Goal: Transaction & Acquisition: Purchase product/service

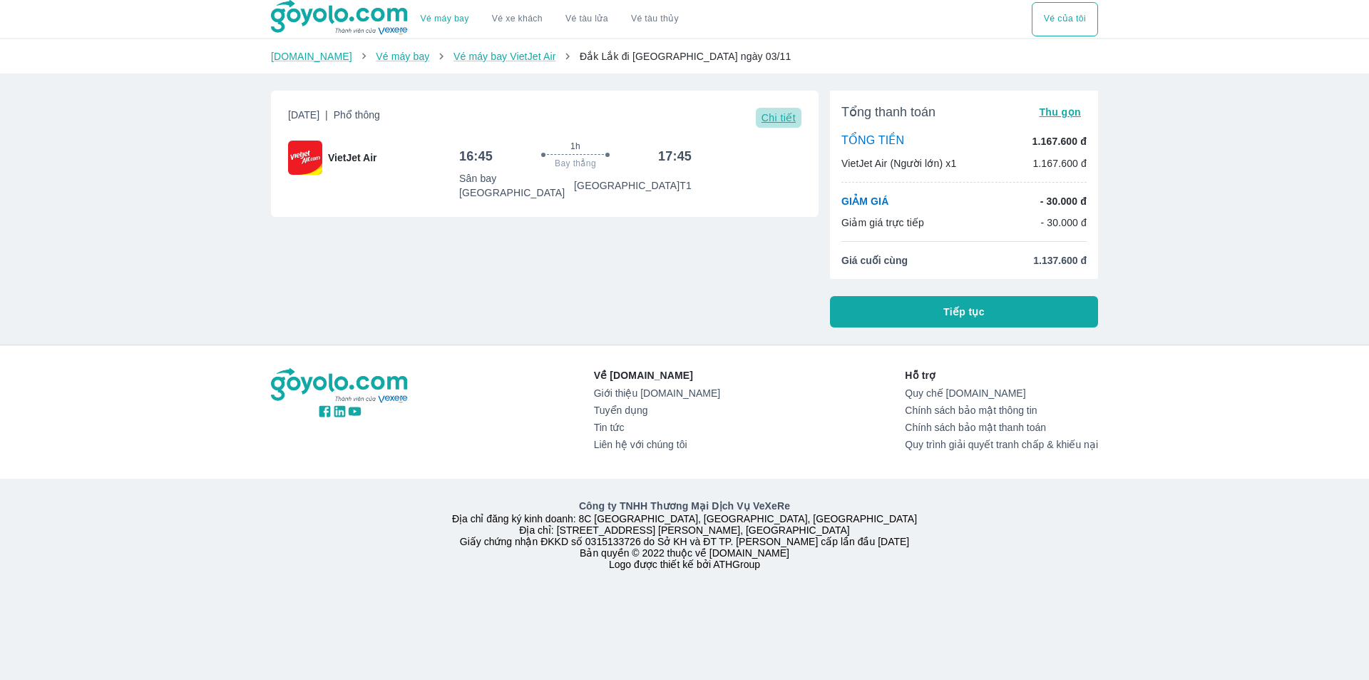
click at [783, 121] on span "Chi tiết" at bounding box center [779, 117] width 34 height 11
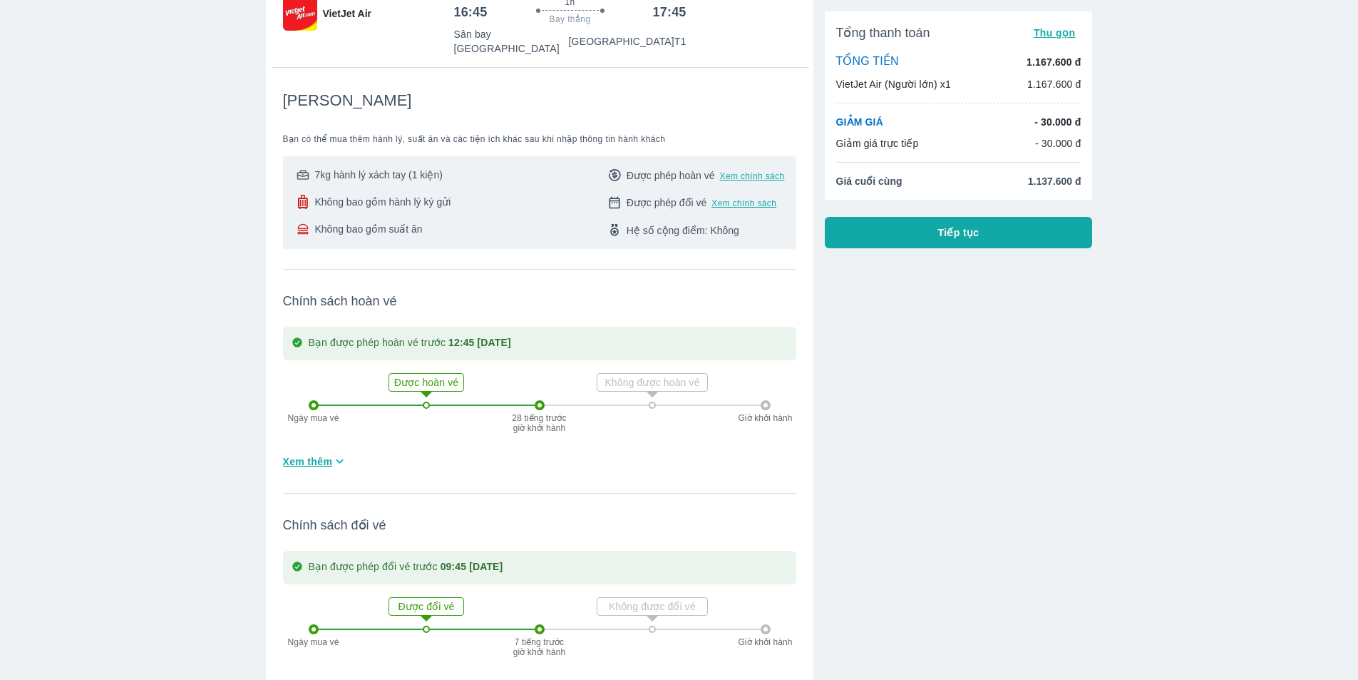
scroll to position [143, 0]
drag, startPoint x: 766, startPoint y: 165, endPoint x: 794, endPoint y: 145, distance: 34.4
click at [794, 158] on div "7kg hành lý xách tay (1 kiện) Không bao gồm hành lý ký gửi Không bao gồm suất ă…" at bounding box center [539, 204] width 513 height 93
click at [774, 172] on span "Xem chính sách" at bounding box center [752, 177] width 65 height 11
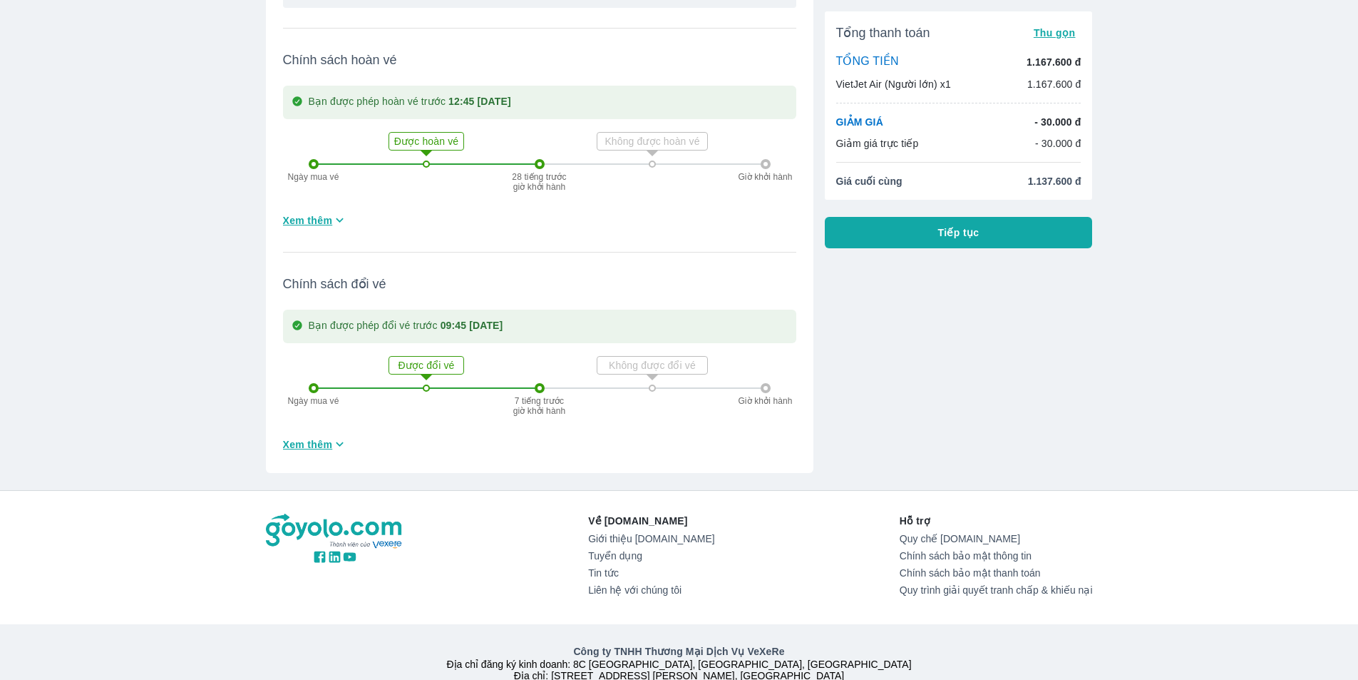
scroll to position [391, 0]
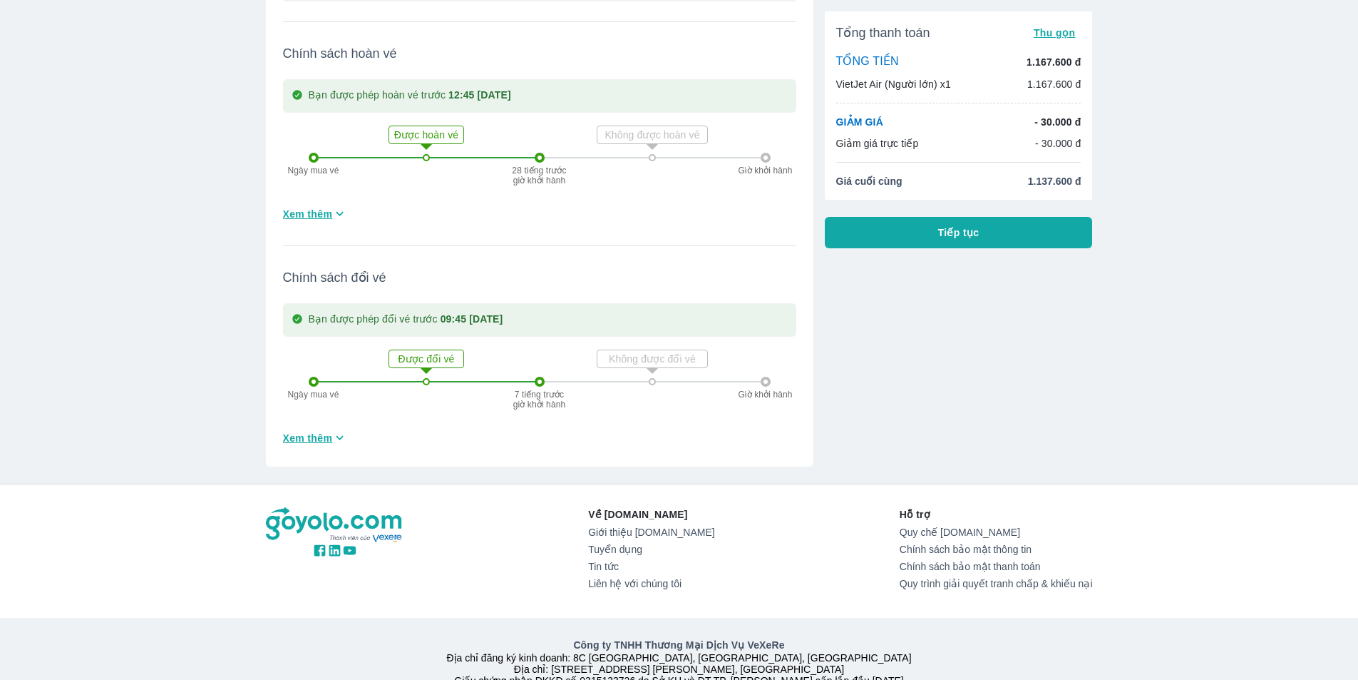
click at [324, 207] on span "Xem thêm" at bounding box center [308, 214] width 50 height 14
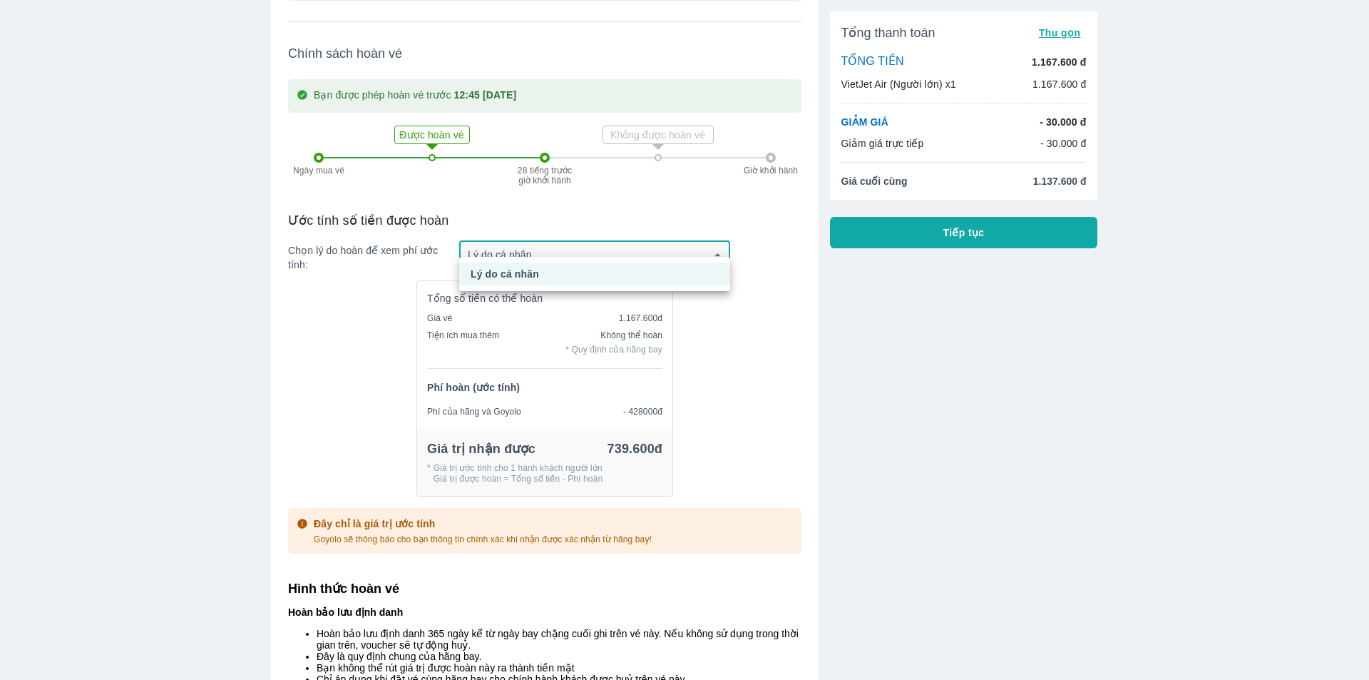
click at [685, 244] on div at bounding box center [684, 340] width 1369 height 680
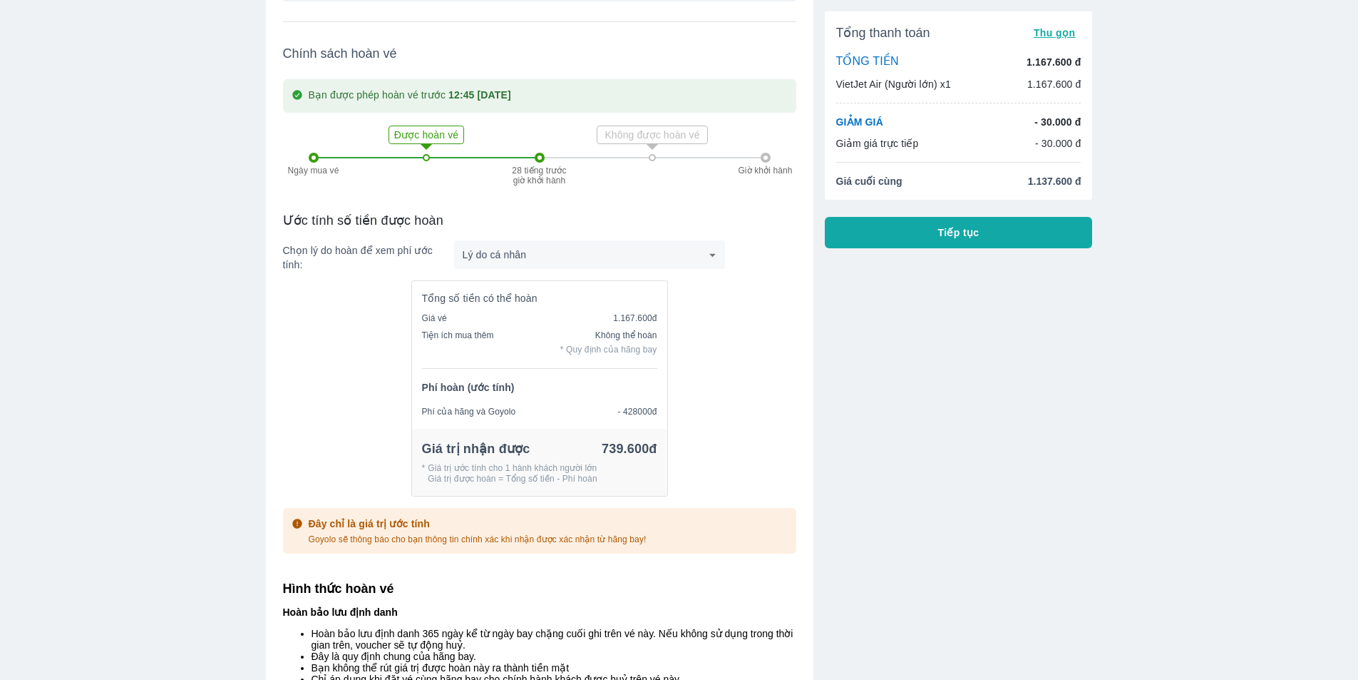
click at [742, 280] on div "Tổng số tiền có thể hoàn Giá vé 1.167.600đ Tiện ích mua thêm Không thể hoàn * Q…" at bounding box center [539, 393] width 513 height 227
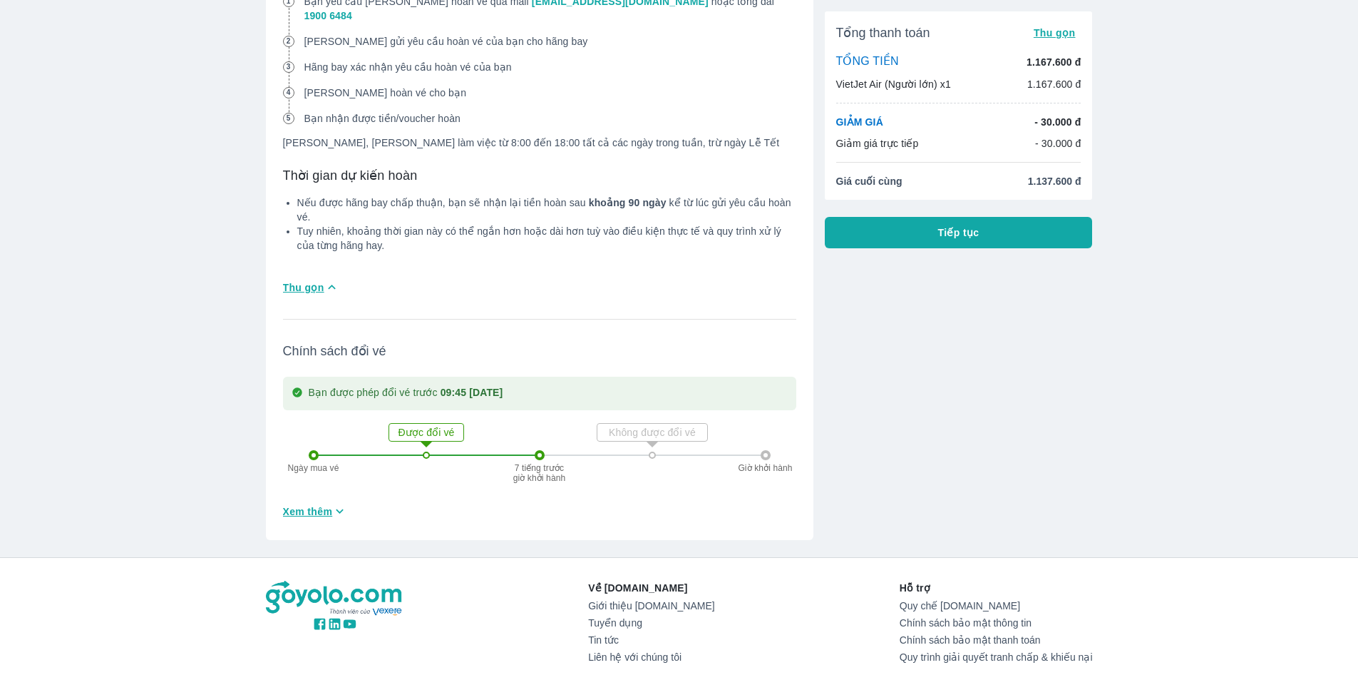
scroll to position [1176, 0]
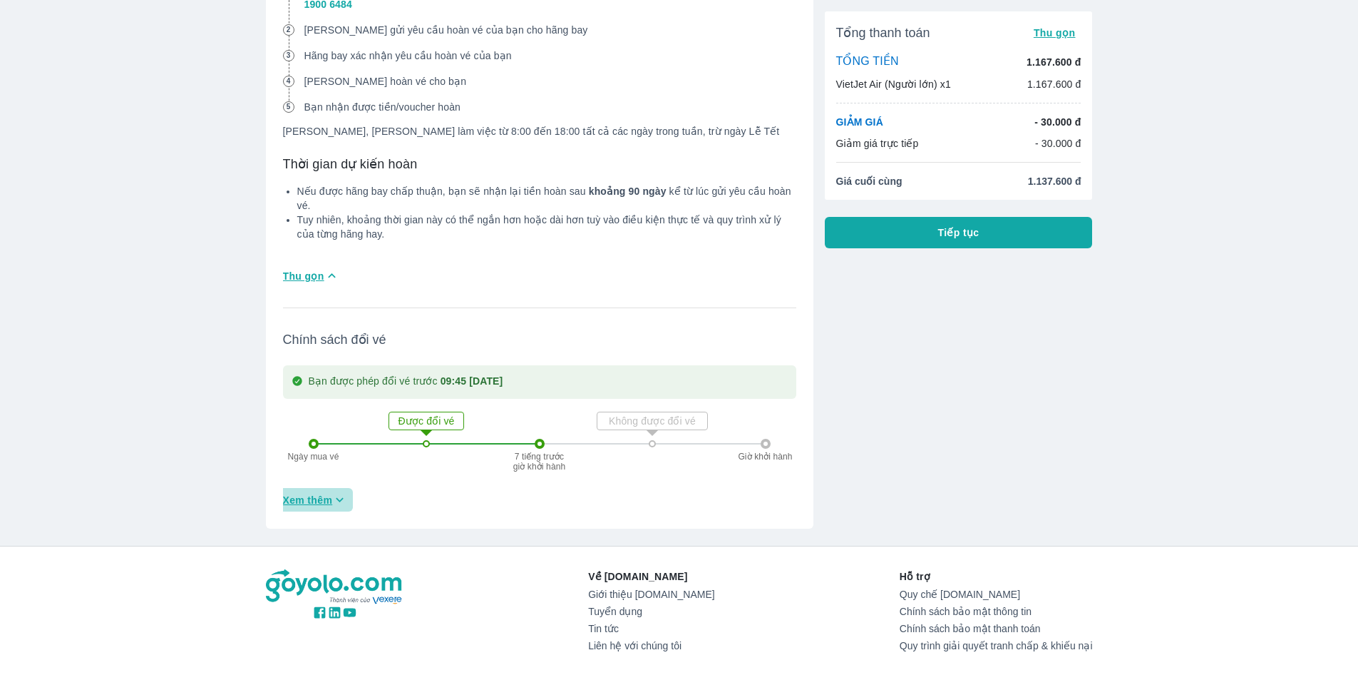
click at [322, 493] on span "Xem thêm" at bounding box center [308, 500] width 50 height 14
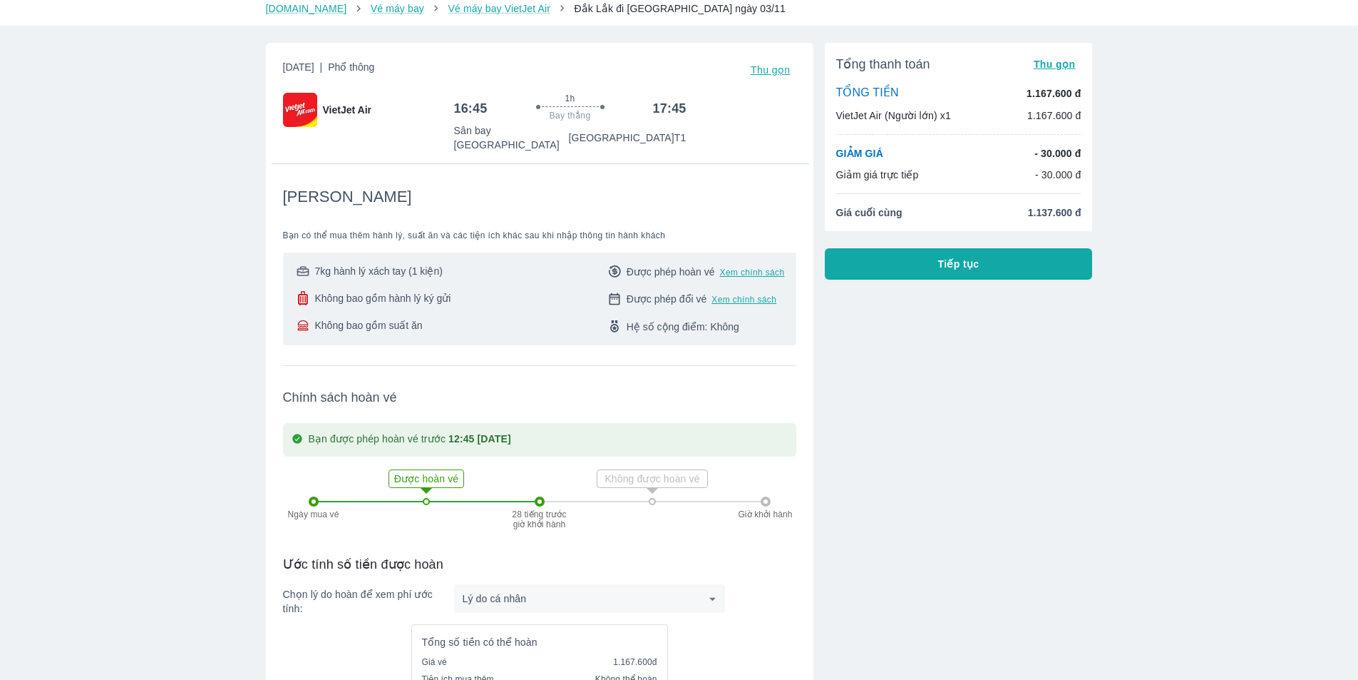
scroll to position [35, 0]
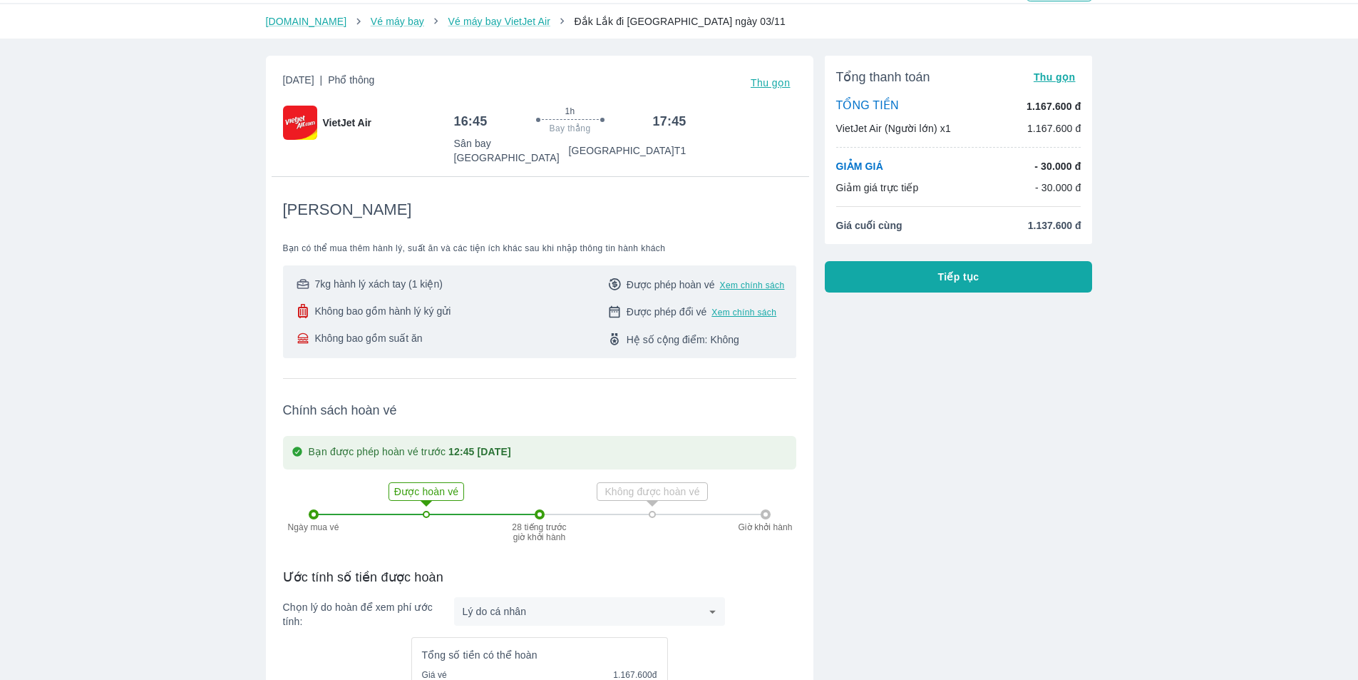
click at [985, 278] on button "Tiếp tục" at bounding box center [959, 276] width 268 height 31
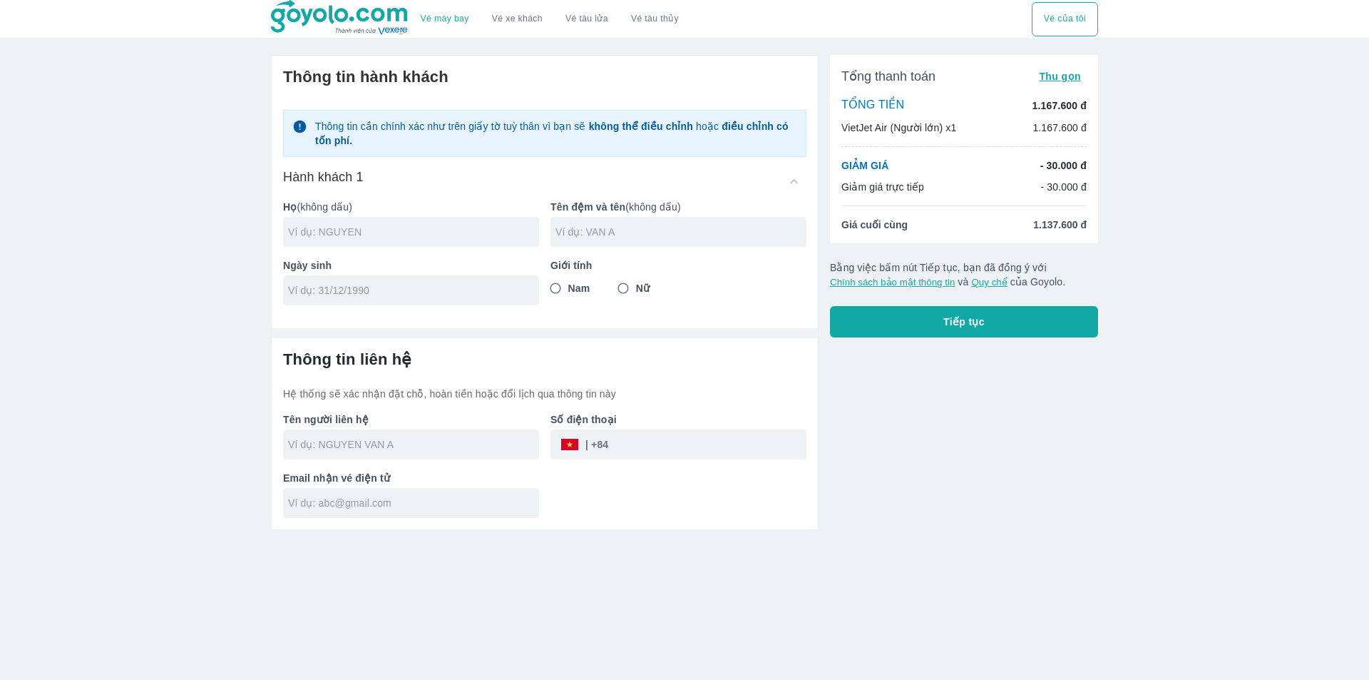
click at [357, 228] on input "text" at bounding box center [413, 232] width 251 height 14
type input "DUONG"
type input "THI MY LE"
type input "[DATE]"
click at [626, 287] on input "Nữ" at bounding box center [623, 288] width 26 height 26
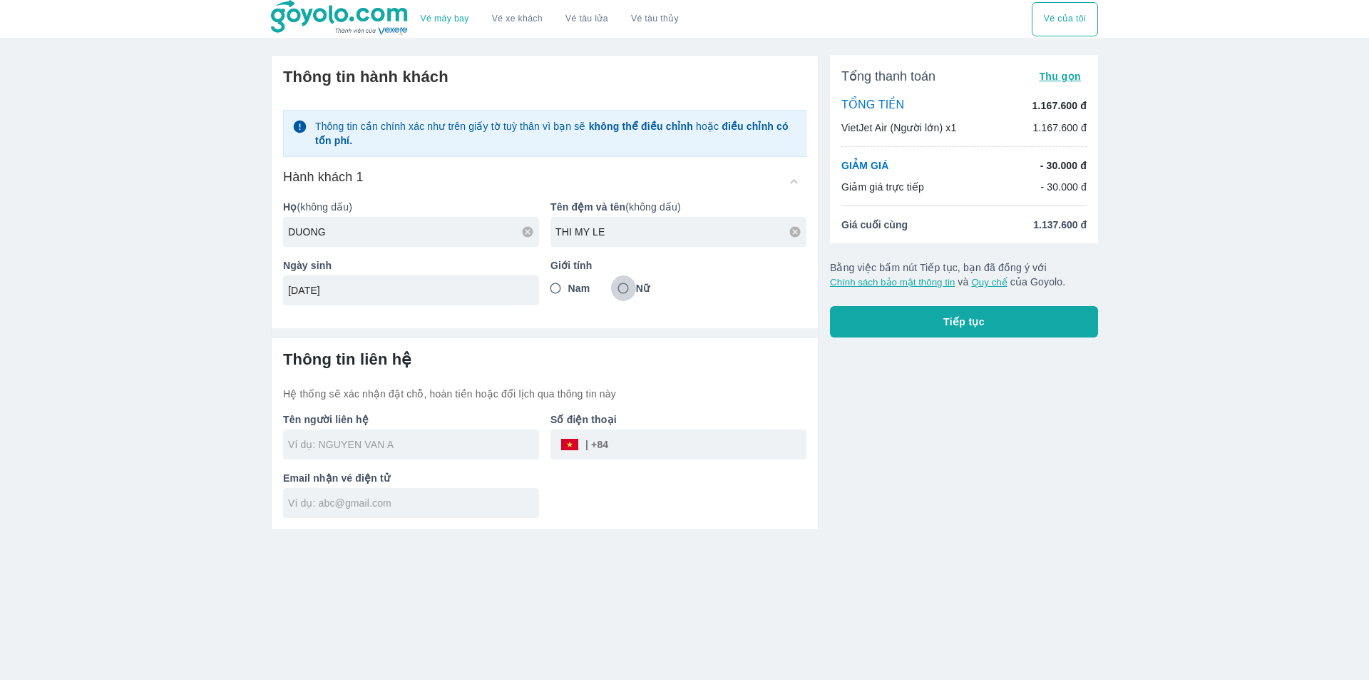
radio input "true"
click at [435, 446] on input "text" at bounding box center [413, 444] width 251 height 14
type input "DUONG THI MY LE"
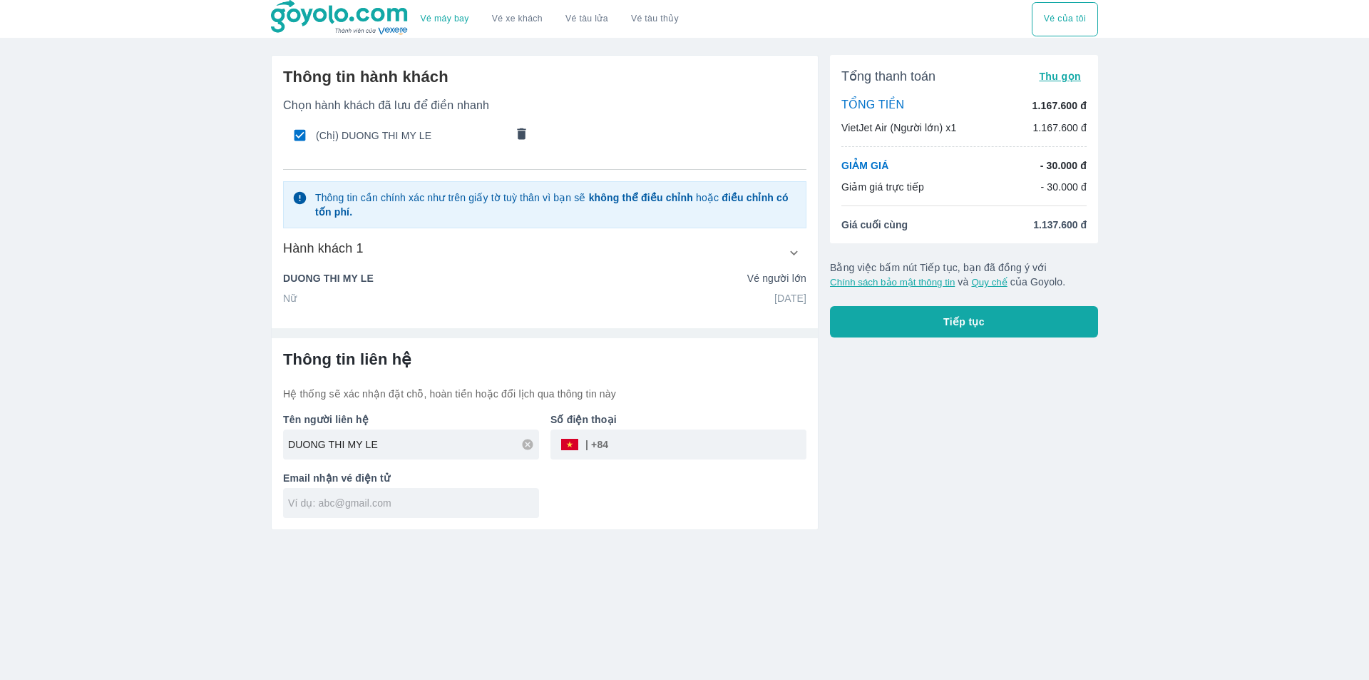
click at [410, 504] on input "text" at bounding box center [413, 503] width 251 height 14
type input "[EMAIL_ADDRESS][DOMAIN_NAME]"
drag, startPoint x: 397, startPoint y: 443, endPoint x: 227, endPoint y: 429, distance: 170.3
click at [227, 428] on div "Vé máy bay Vé xe khách Vé tàu lửa Vé tàu thủy Vé của tôi Thông tin hành khách C…" at bounding box center [684, 340] width 1369 height 680
type input "[PERSON_NAME]"
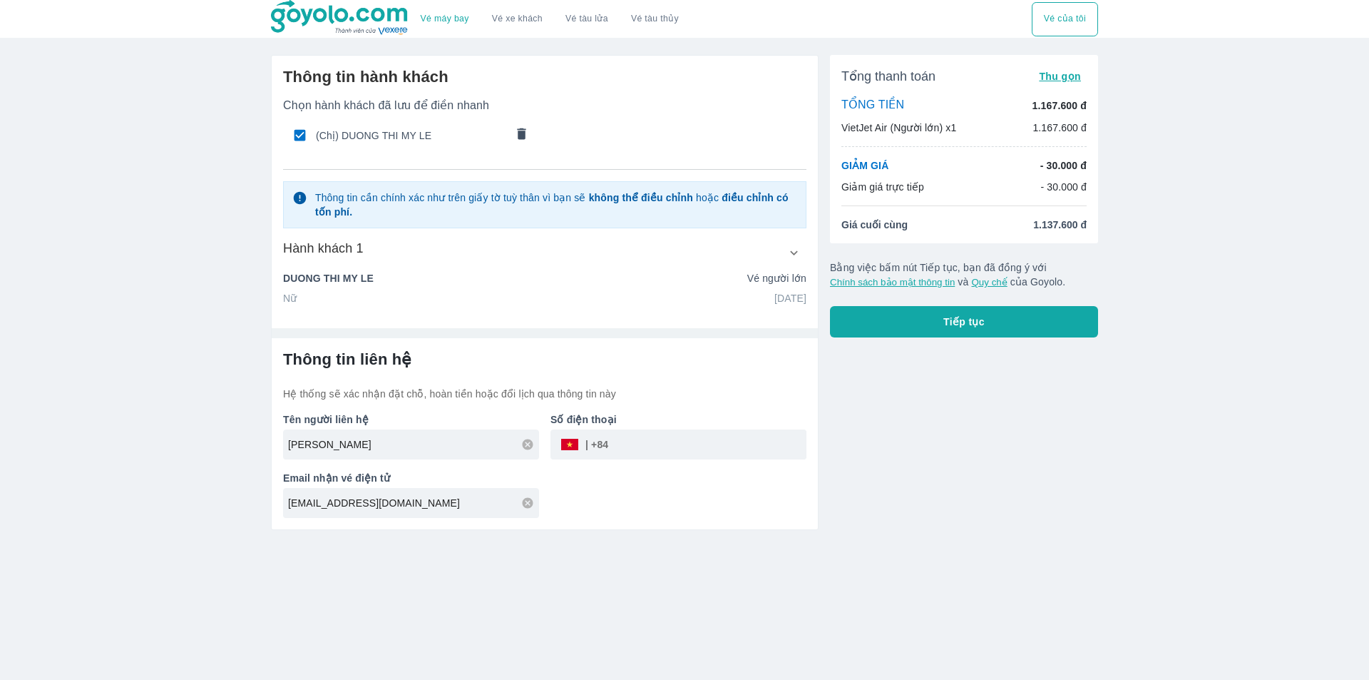
click at [709, 432] on input "tel" at bounding box center [707, 444] width 198 height 34
type input "902424148"
click at [983, 316] on span "Tiếp tục" at bounding box center [963, 321] width 41 height 14
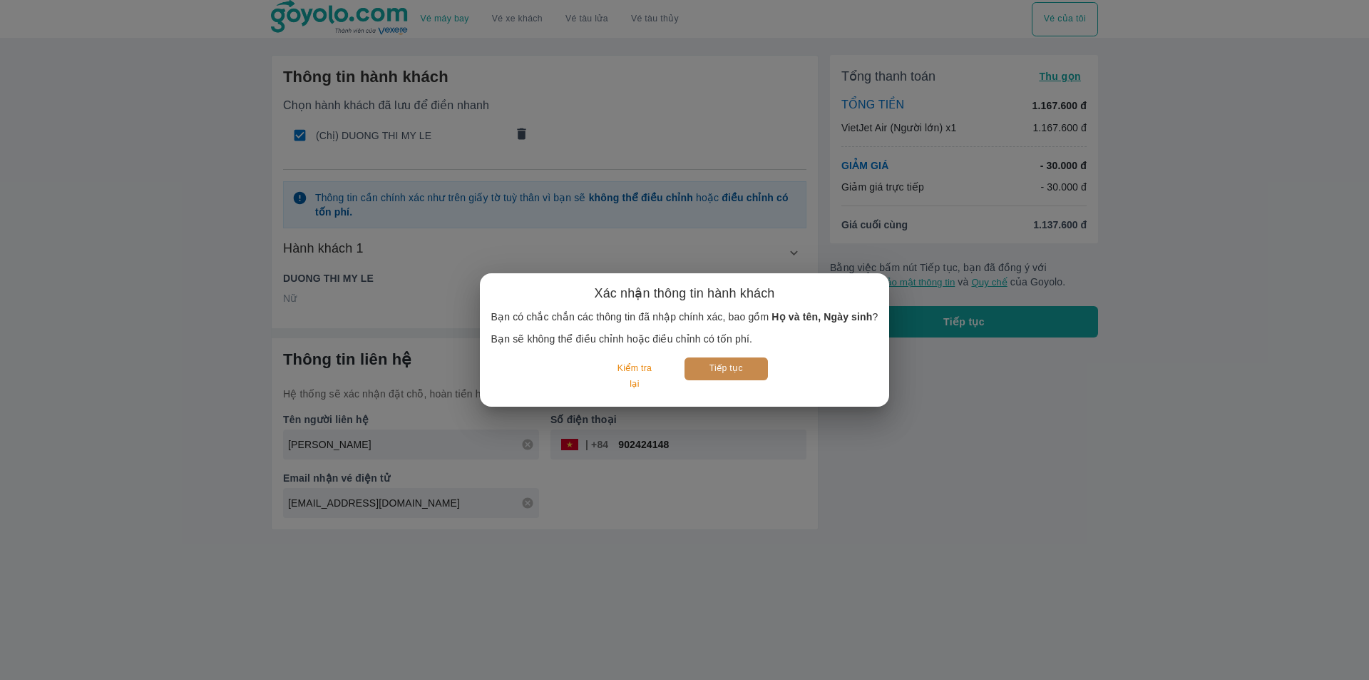
click at [731, 371] on button "Tiếp tục" at bounding box center [726, 368] width 83 height 22
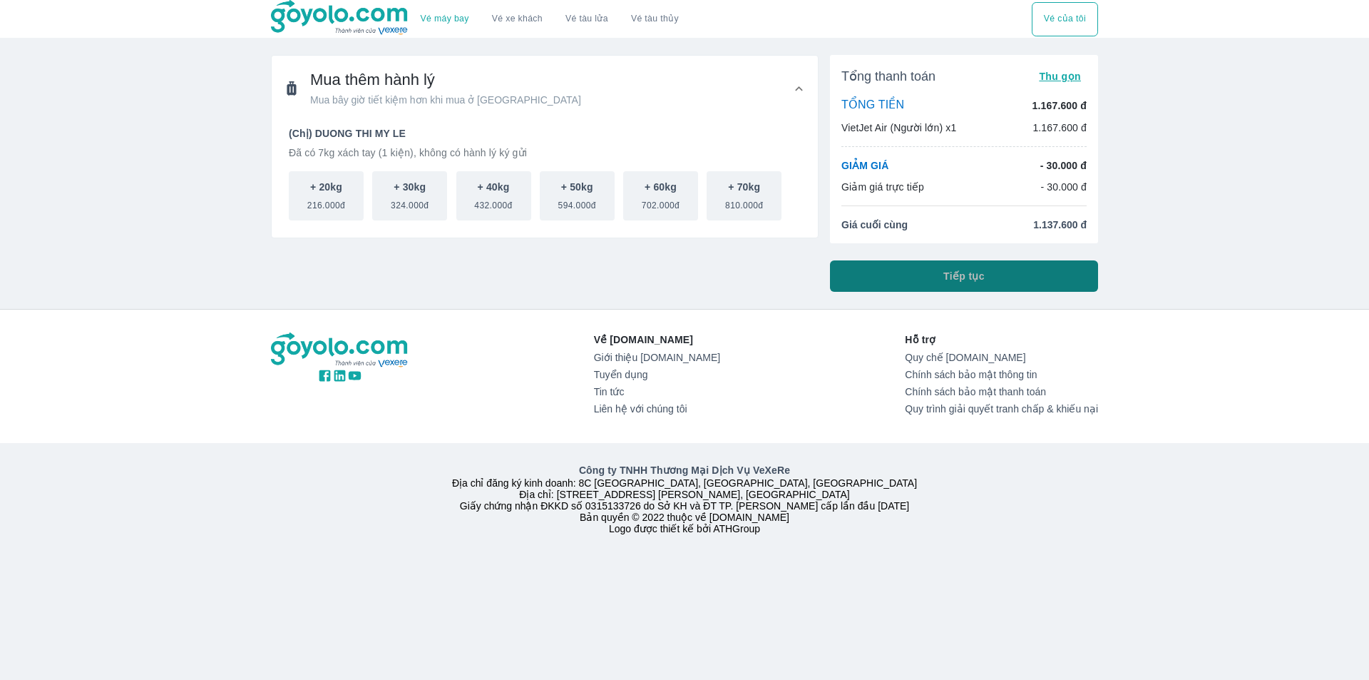
click at [935, 277] on button "Tiếp tục" at bounding box center [964, 275] width 268 height 31
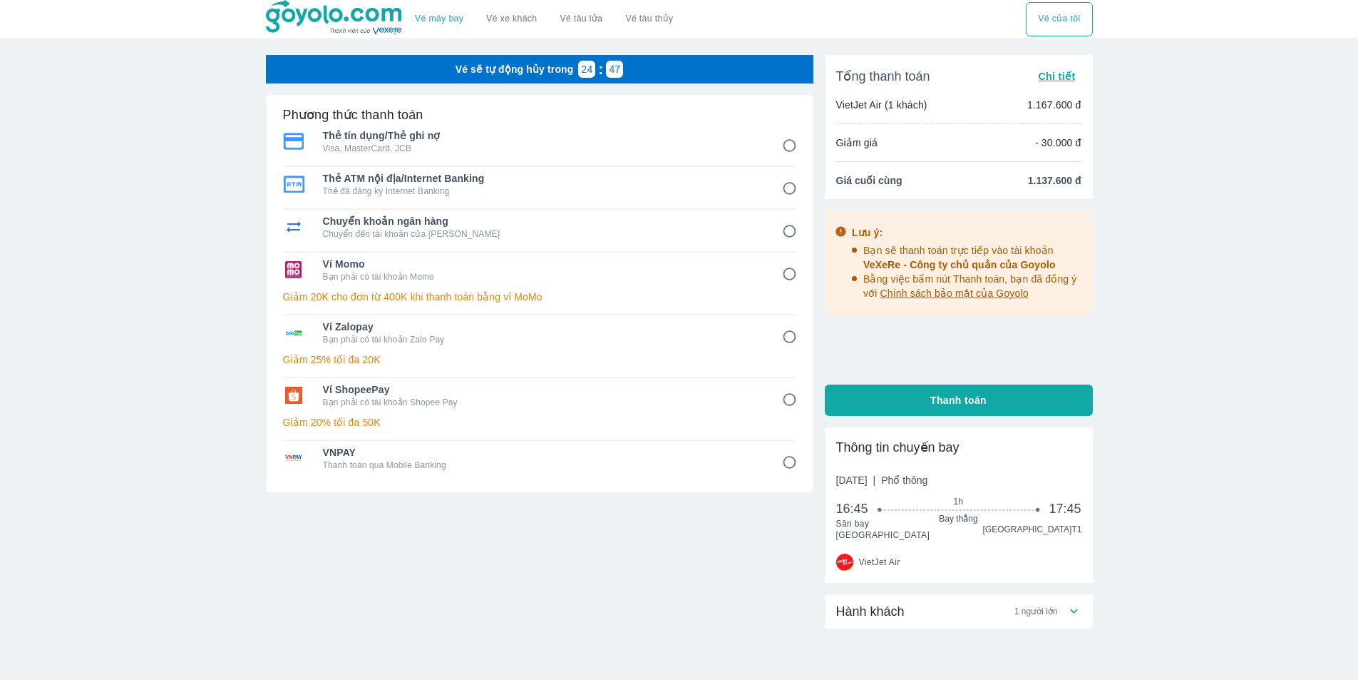
click at [794, 397] on input "6" at bounding box center [790, 400] width 28 height 28
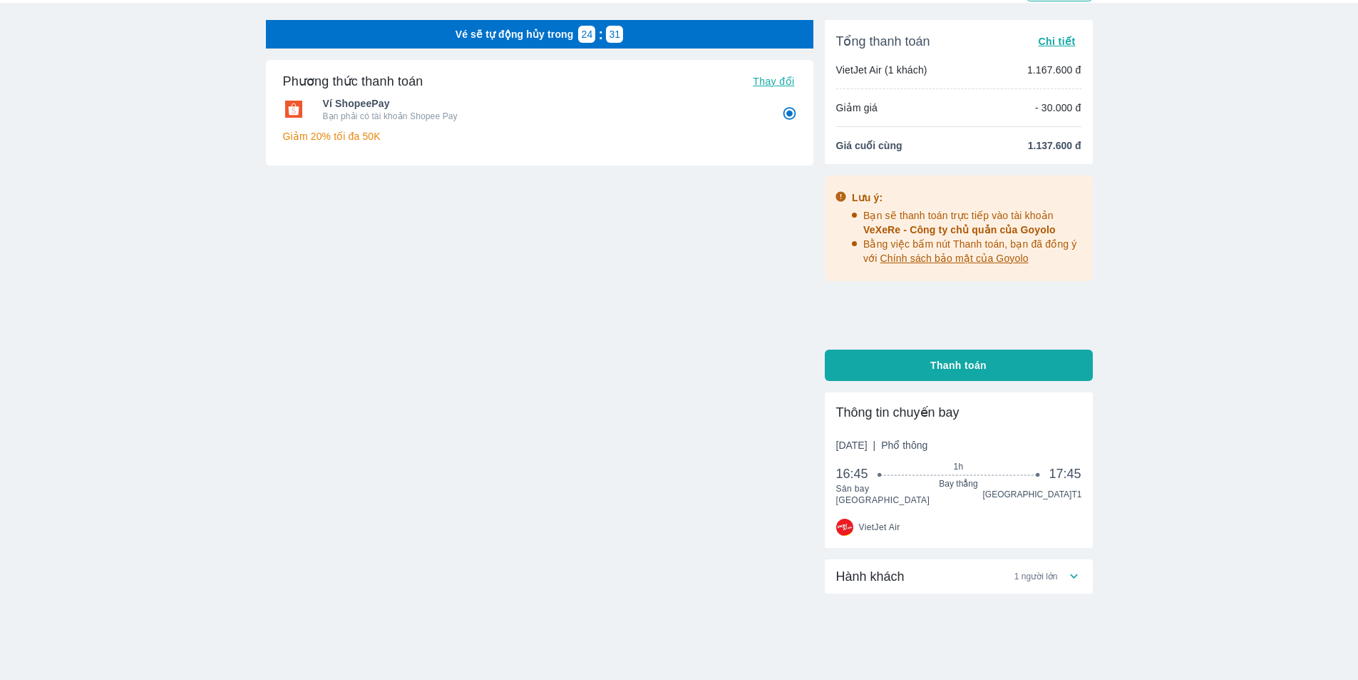
scroll to position [52, 0]
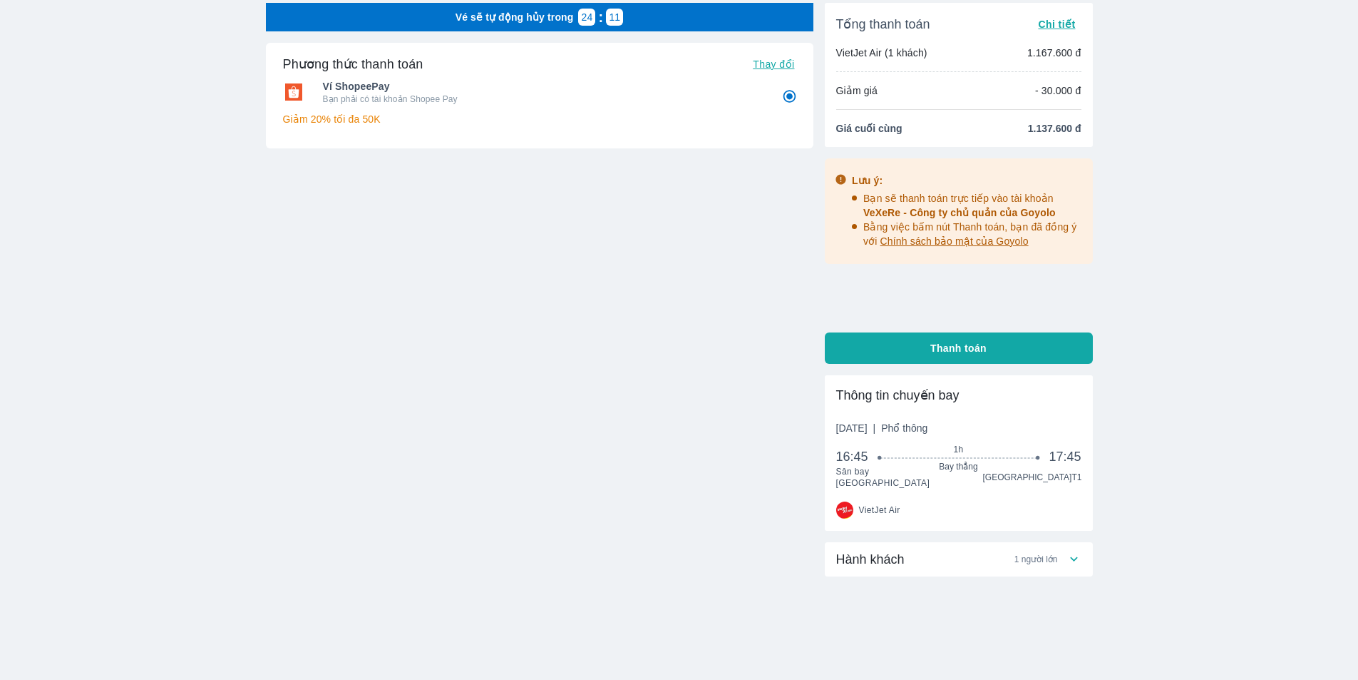
click at [501, 286] on div "Vé sẽ tự động hủy trong 24 : 11 Phương thức thanh toán Thay đổi Ví ShopeePay Bạ…" at bounding box center [540, 192] width 548 height 378
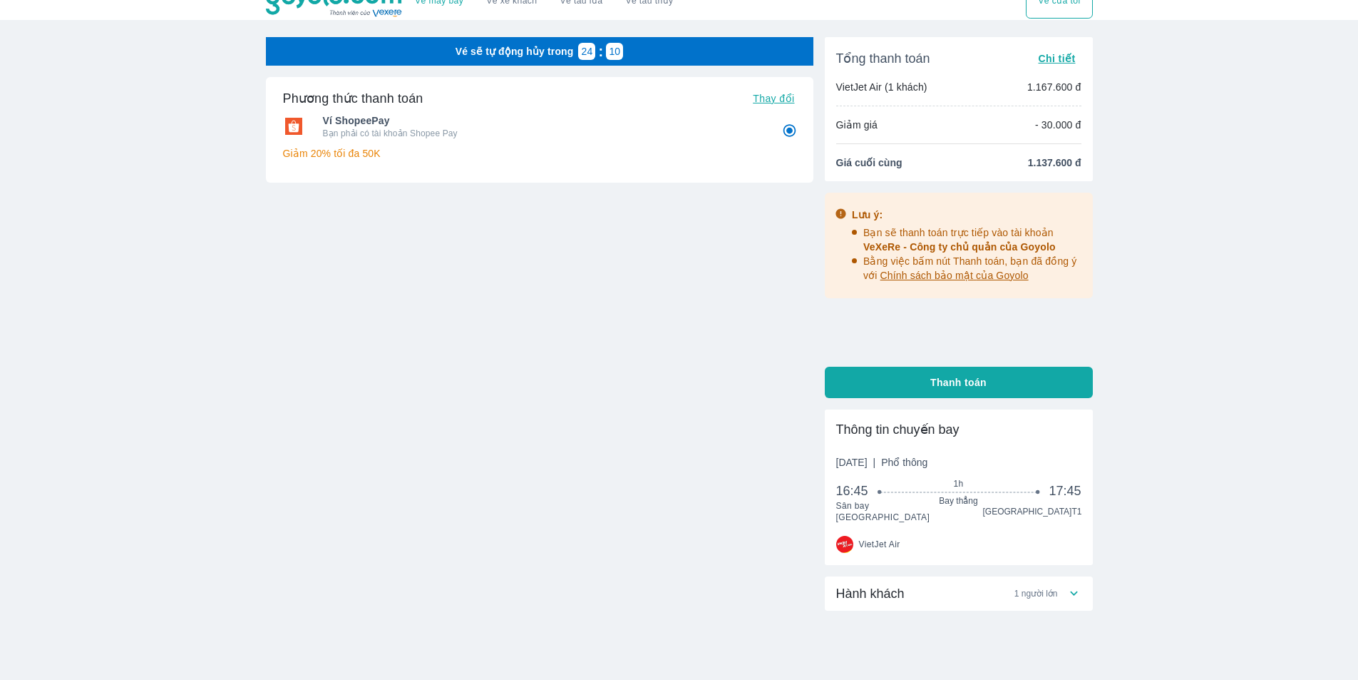
scroll to position [0, 0]
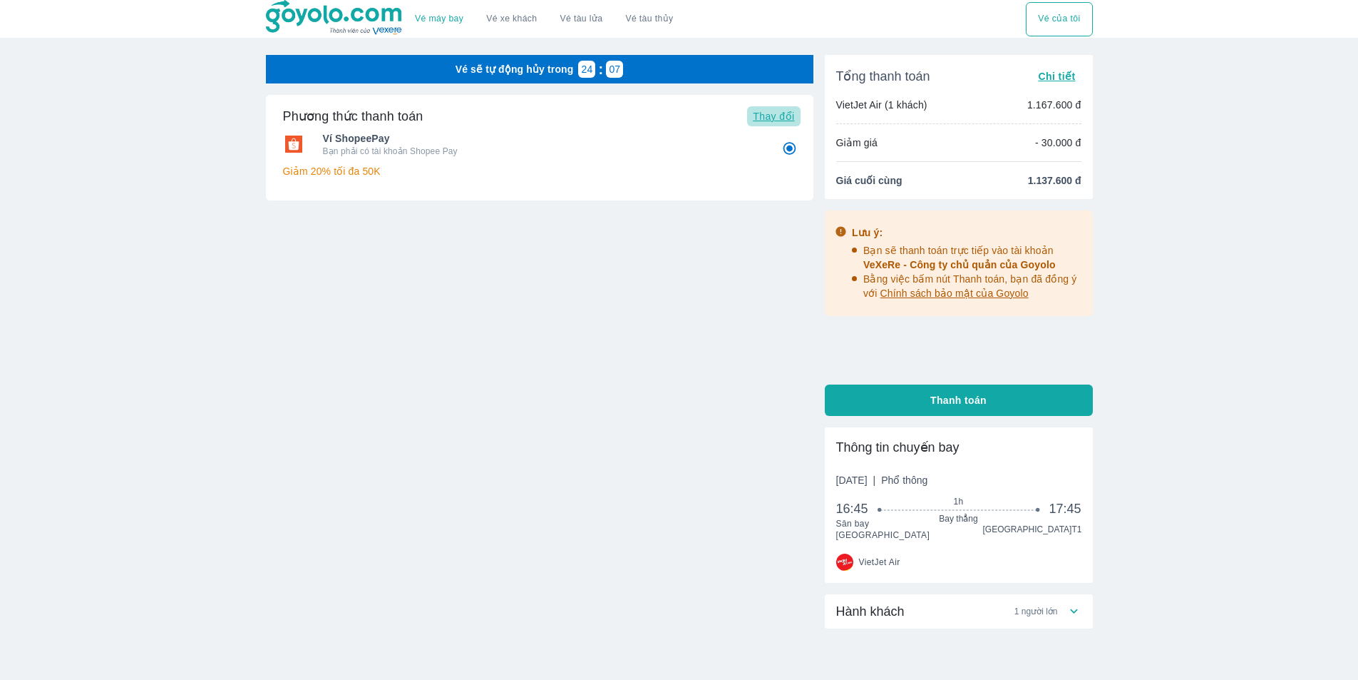
click at [771, 117] on span "Thay đổi" at bounding box center [773, 116] width 41 height 11
radio input "true"
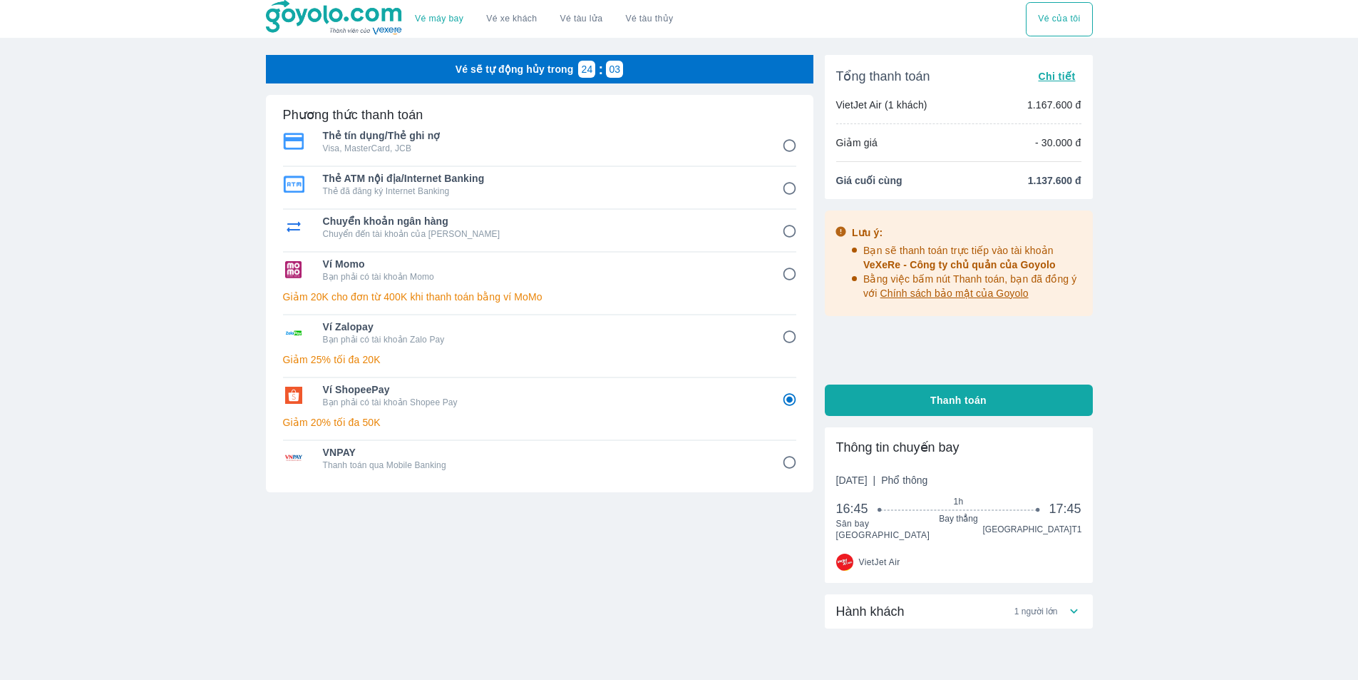
click at [469, 342] on p "Bạn phải có tài khoản Zalo Pay" at bounding box center [542, 339] width 439 height 11
radio input "true"
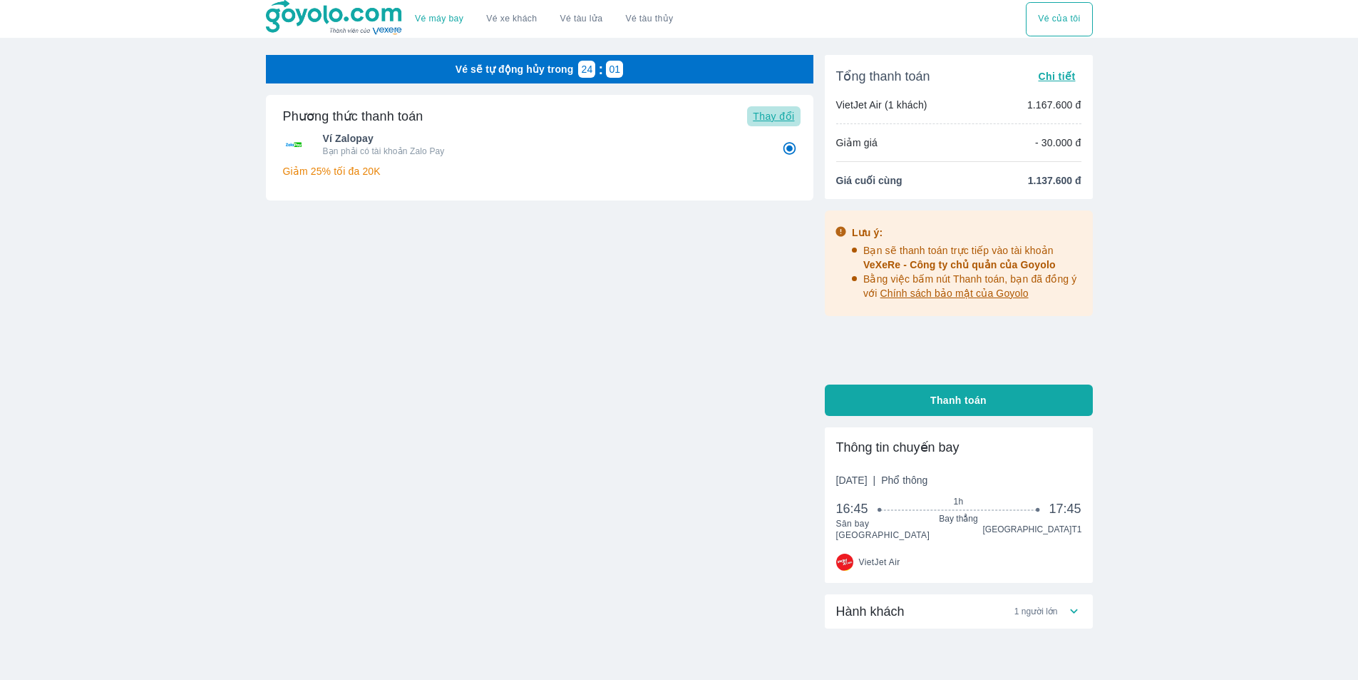
click at [786, 108] on button "Thay đổi" at bounding box center [773, 116] width 53 height 20
radio input "false"
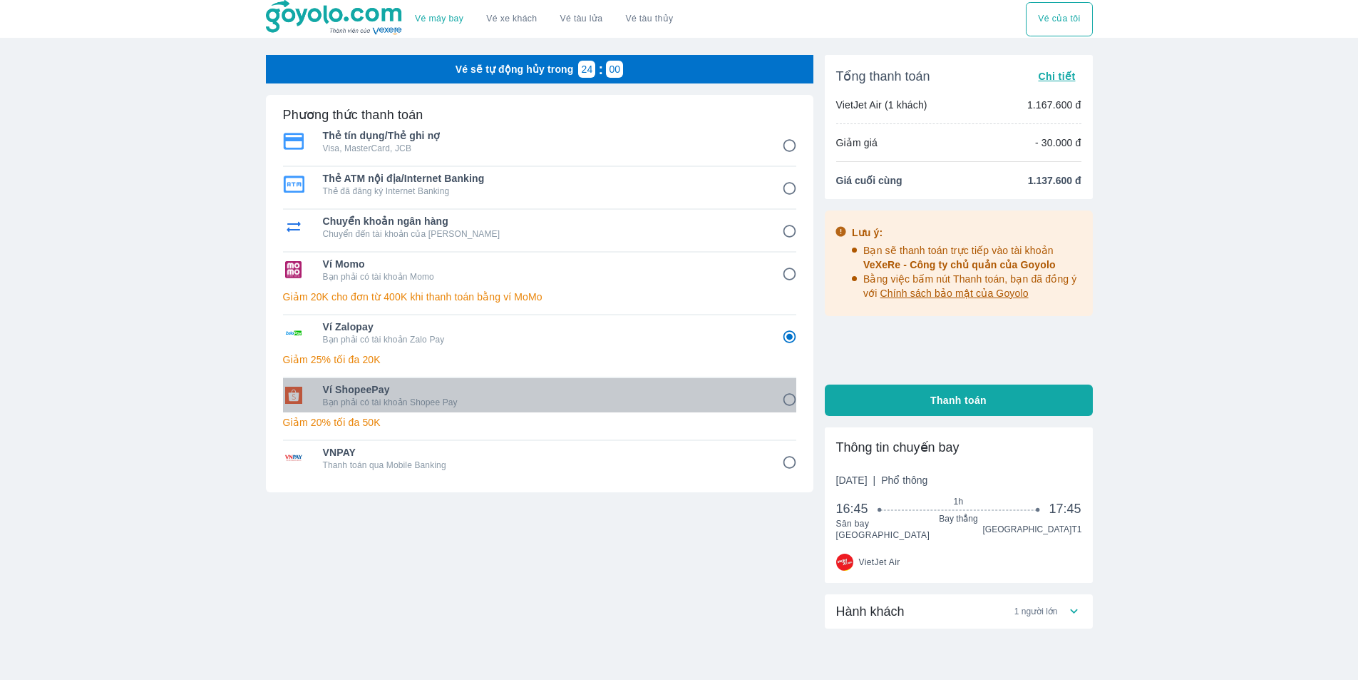
click at [381, 394] on span "Ví ShopeePay" at bounding box center [542, 389] width 439 height 14
radio input "false"
radio input "true"
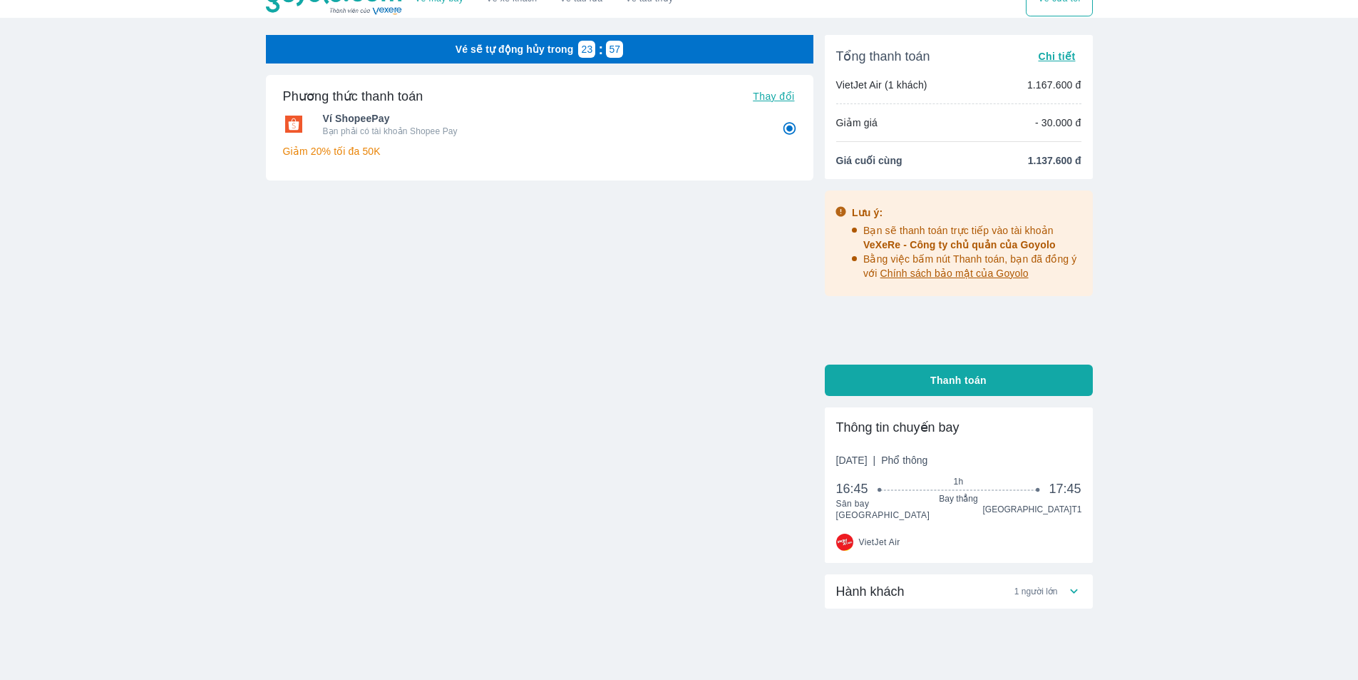
scroll to position [52, 0]
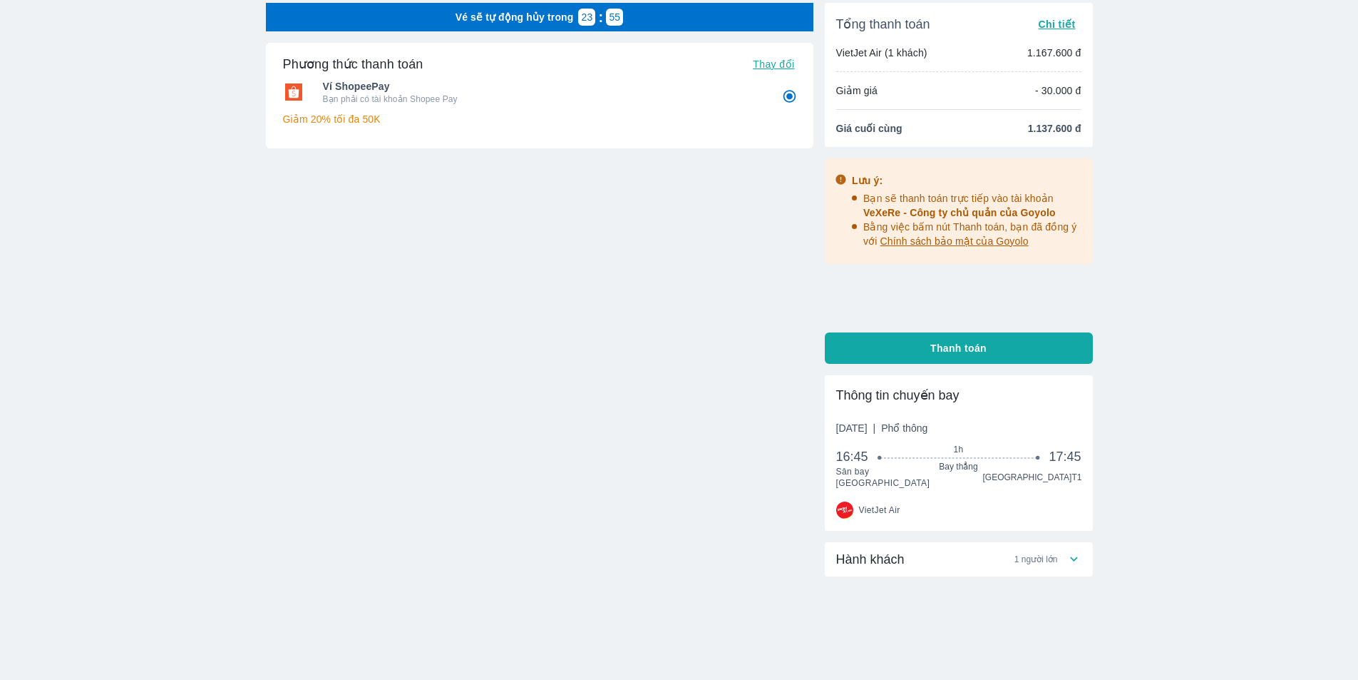
click at [1078, 551] on icon at bounding box center [1074, 558] width 15 height 15
click at [1139, 487] on div "Vé máy bay Vé xe khách Vé tàu lửa Vé tàu thủy Vé của tôi Vé sẽ tự động hủy tron…" at bounding box center [679, 340] width 1358 height 785
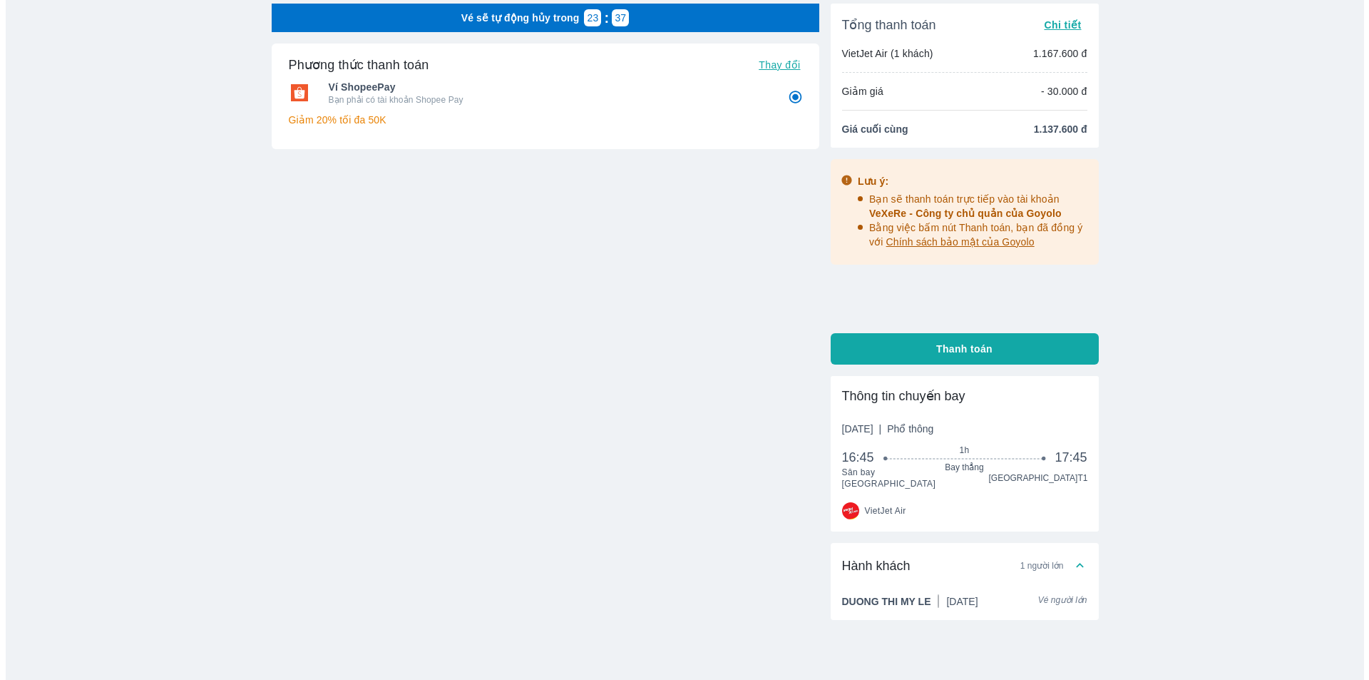
scroll to position [0, 0]
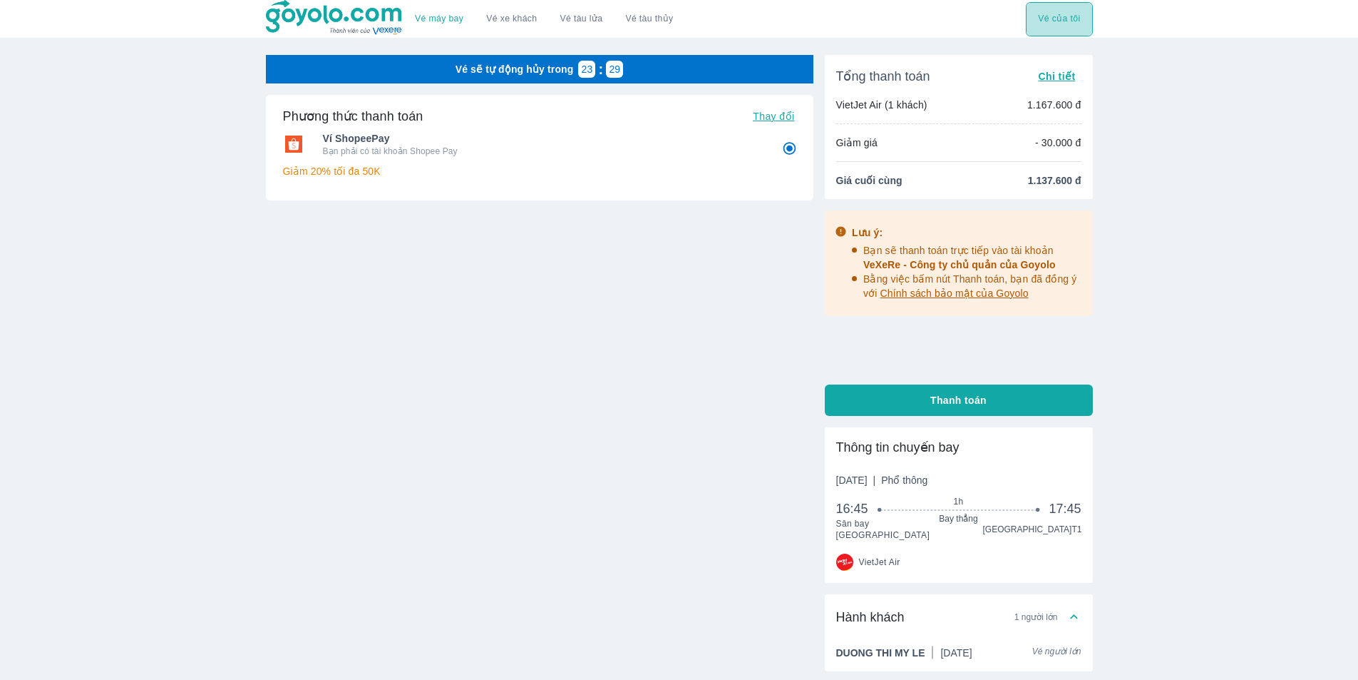
drag, startPoint x: 1074, startPoint y: 21, endPoint x: 1061, endPoint y: 25, distance: 13.3
click at [1061, 25] on button "Vé của tôi" at bounding box center [1059, 19] width 66 height 34
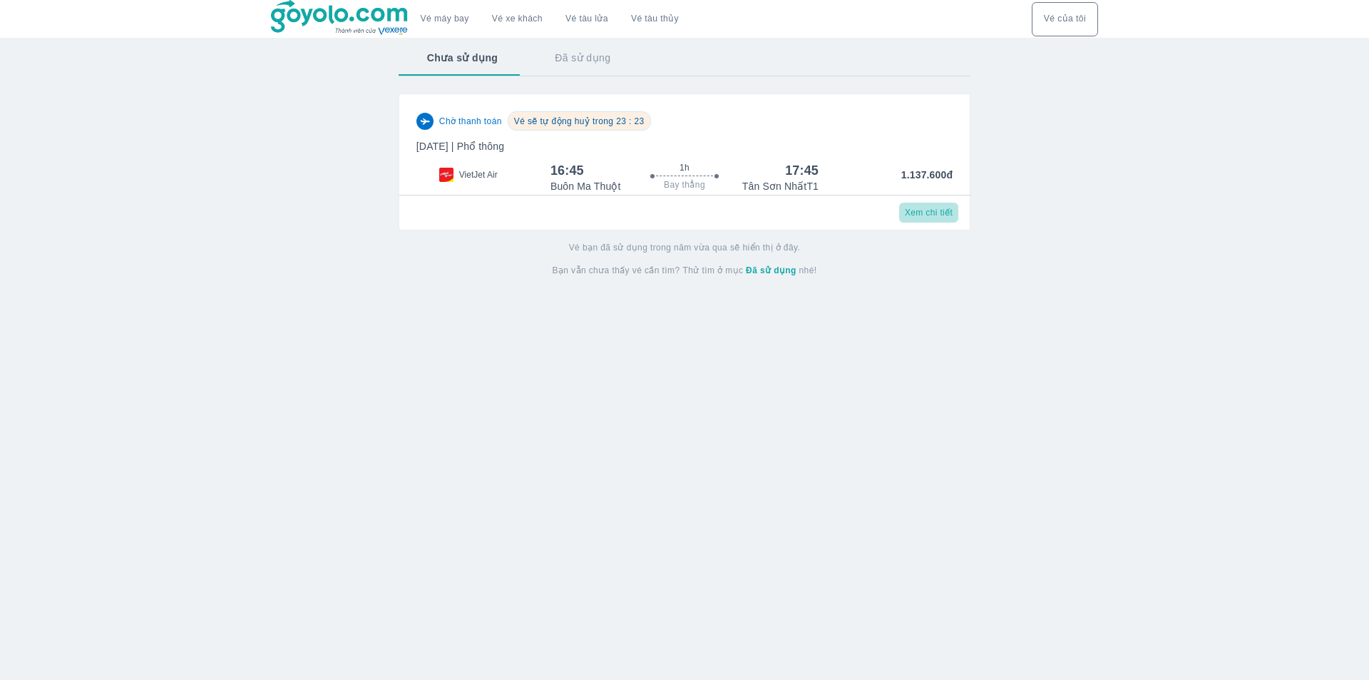
click at [928, 216] on span "Xem chi tiết" at bounding box center [929, 212] width 48 height 11
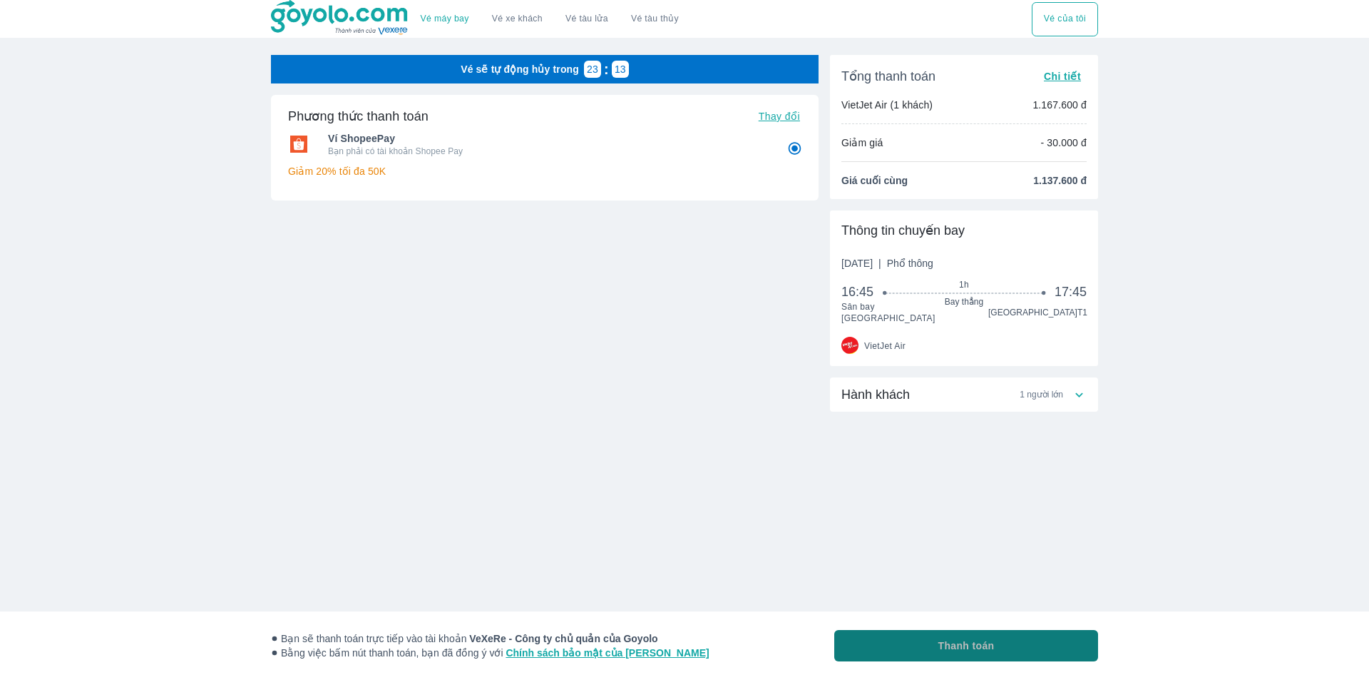
click at [971, 643] on span "Thanh toán" at bounding box center [966, 645] width 56 height 14
radio input "false"
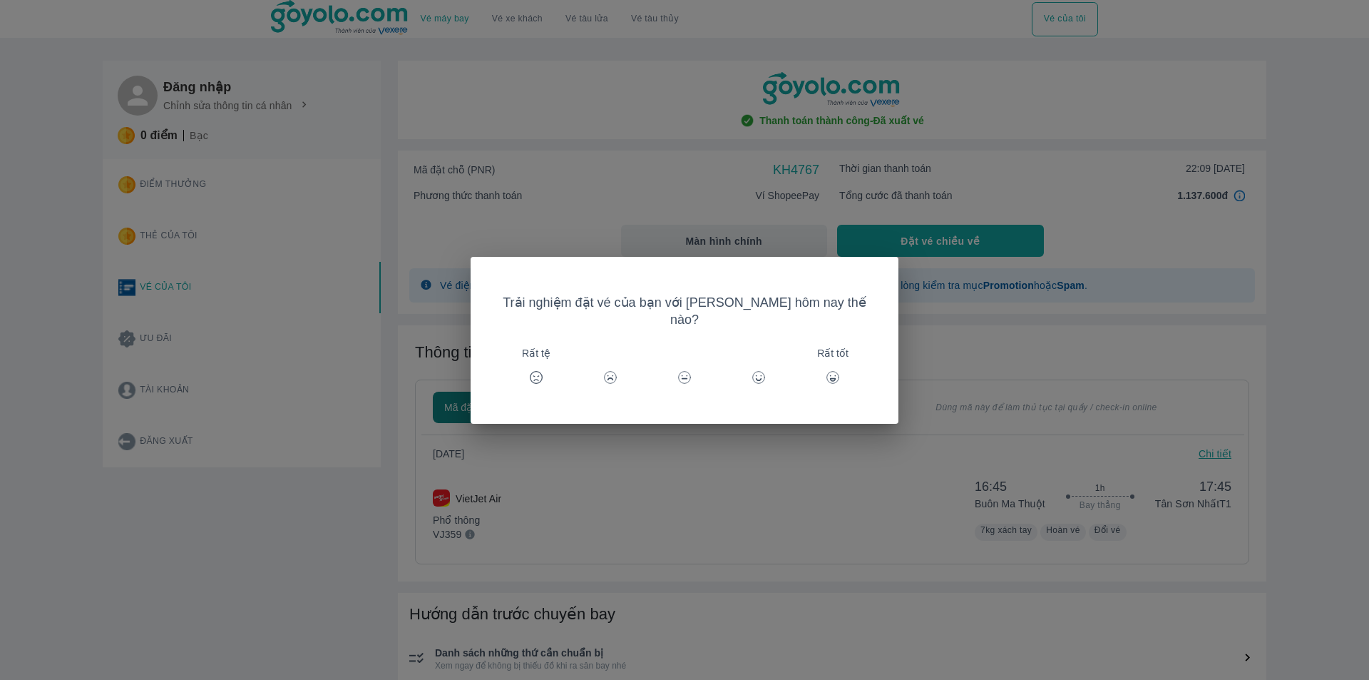
click at [754, 370] on icon at bounding box center [759, 377] width 14 height 14
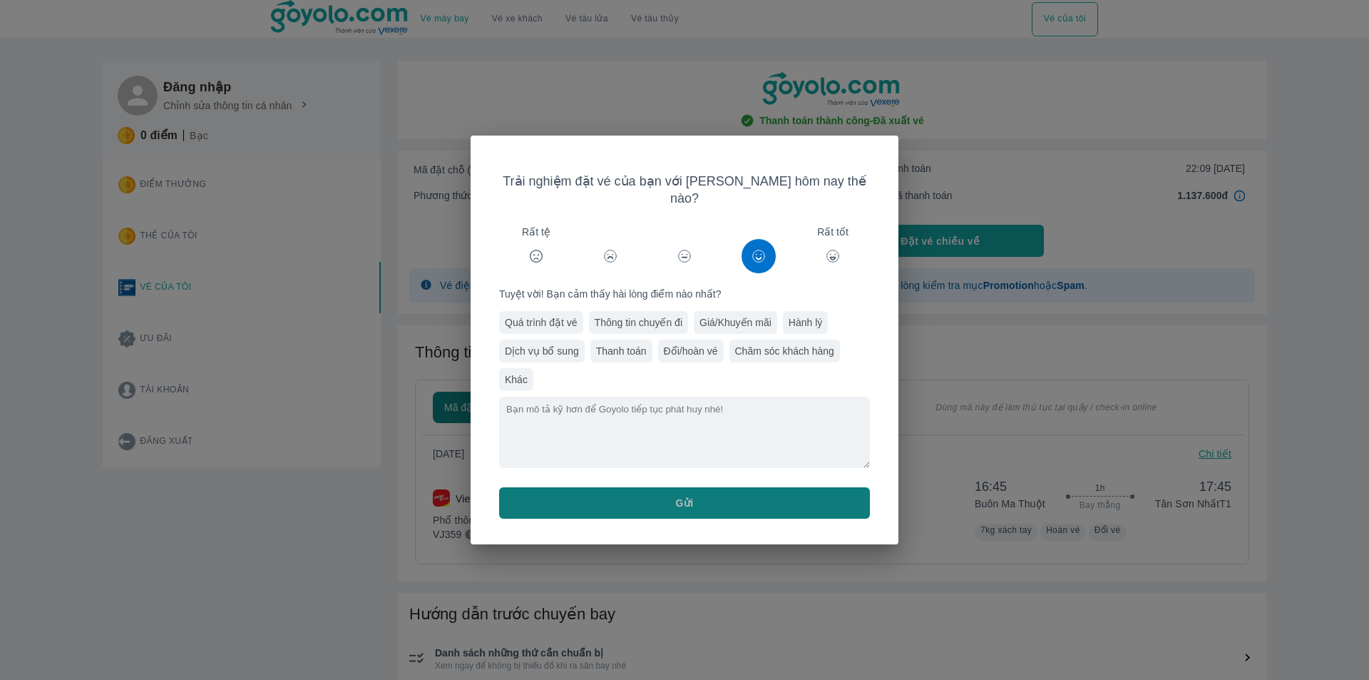
click at [694, 493] on button "Gửi" at bounding box center [684, 502] width 371 height 31
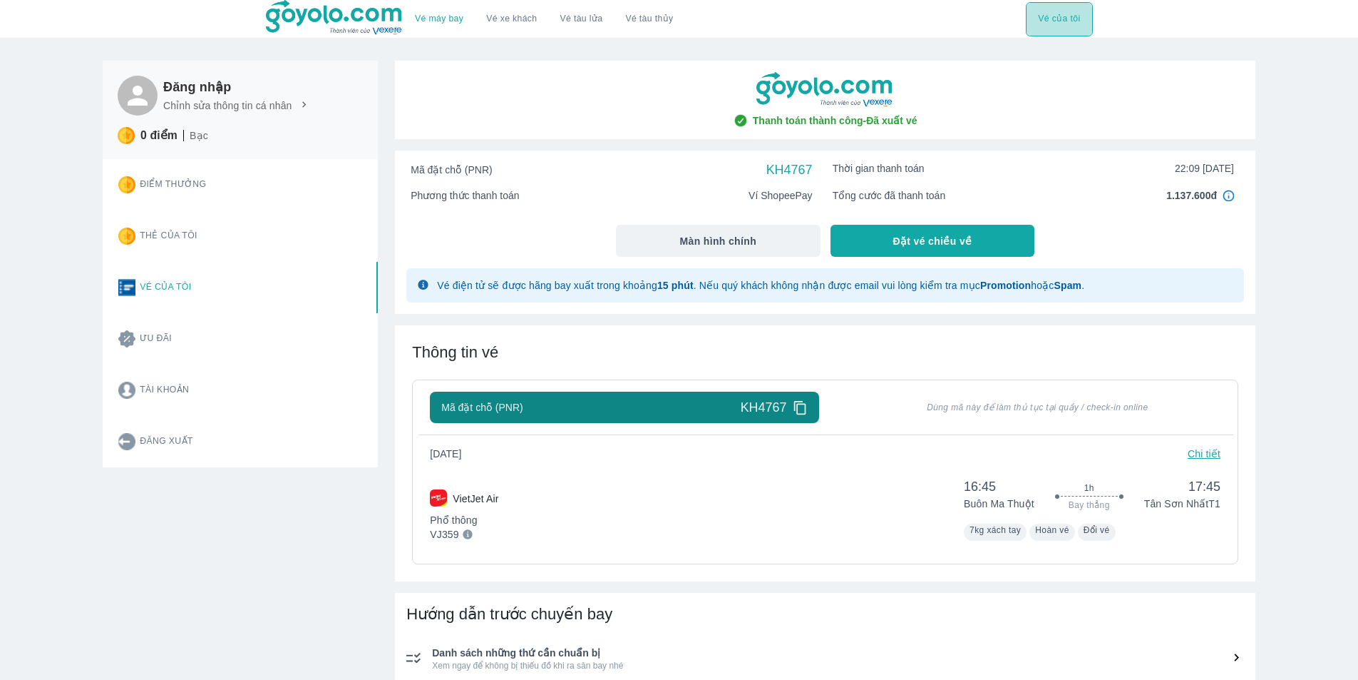
click at [1060, 24] on button "Vé của tôi" at bounding box center [1059, 19] width 66 height 34
